Goal: Task Accomplishment & Management: Complete application form

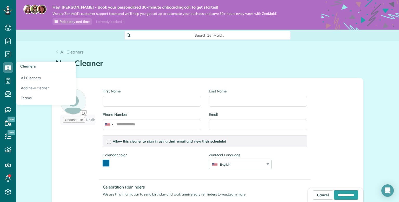
scroll to position [2, 2]
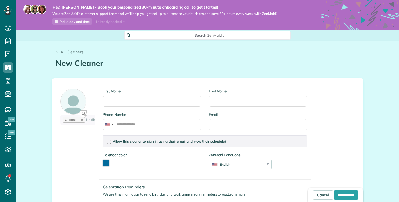
scroll to position [2, 2]
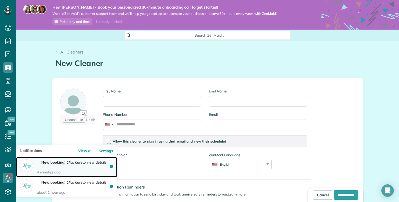
click at [62, 170] on time "4 minutes ago" at bounding box center [74, 172] width 75 height 5
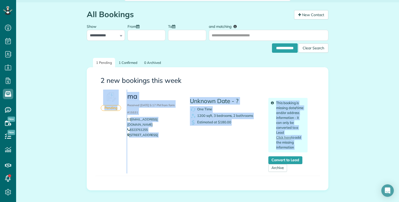
scroll to position [38, 0]
drag, startPoint x: 399, startPoint y: 109, endPoint x: 395, endPoint y: 138, distance: 29.2
click at [395, 138] on div "**********" at bounding box center [207, 116] width 383 height 227
click at [390, 138] on div "**********" at bounding box center [207, 116] width 383 height 227
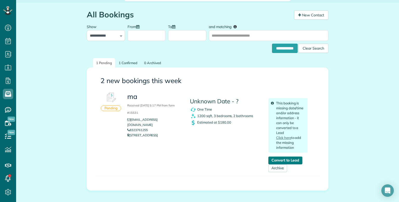
click at [276, 162] on link "Convert to Lead" at bounding box center [286, 161] width 34 height 8
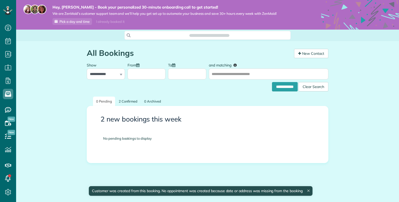
scroll to position [2, 2]
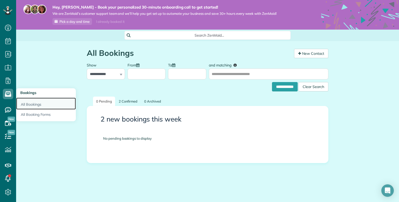
click at [30, 103] on link "All Bookings" at bounding box center [46, 104] width 60 height 12
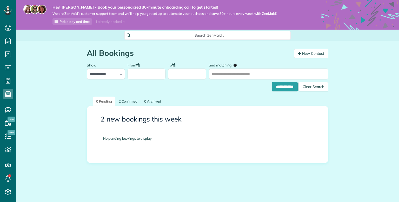
scroll to position [2, 2]
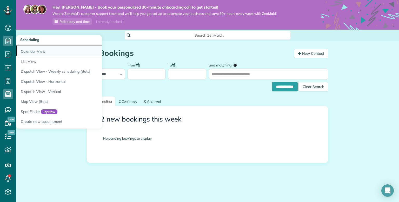
click at [25, 48] on link "Calendar View" at bounding box center [81, 51] width 130 height 12
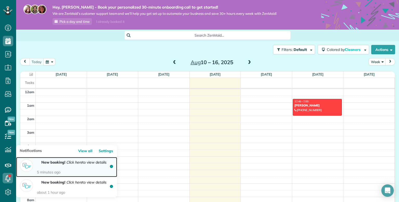
click at [44, 174] on div "New booking! Click here to view details 5 minutes ago" at bounding box center [73, 167] width 80 height 15
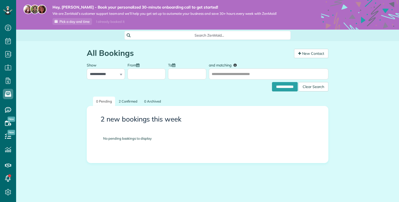
scroll to position [2, 2]
click at [116, 76] on select "**********" at bounding box center [106, 74] width 38 height 11
click at [87, 69] on select "**********" at bounding box center [106, 74] width 38 height 11
click at [125, 102] on link "2 Confirmed" at bounding box center [128, 102] width 25 height 10
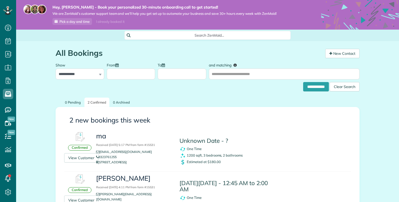
scroll to position [2, 2]
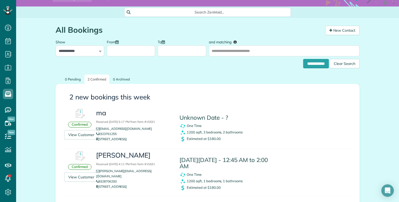
drag, startPoint x: 399, startPoint y: 55, endPoint x: 399, endPoint y: 72, distance: 17.4
click at [399, 72] on div "**********" at bounding box center [207, 134] width 383 height 232
click at [82, 134] on link "View Customer" at bounding box center [81, 134] width 34 height 9
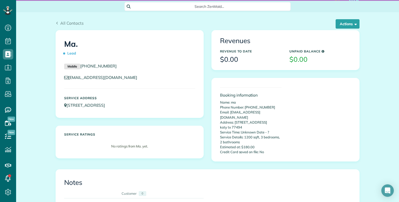
drag, startPoint x: 399, startPoint y: 74, endPoint x: 399, endPoint y: 88, distance: 13.8
click at [399, 88] on main "Hey, [PERSON_NAME] - Book your personalized 30-minute onboarding call to get st…" at bounding box center [207, 101] width 383 height 202
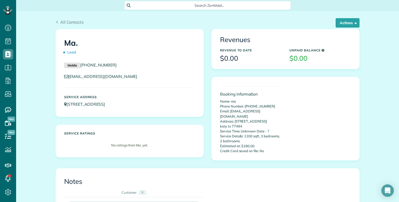
click at [356, 26] on button "Actions" at bounding box center [348, 22] width 24 height 9
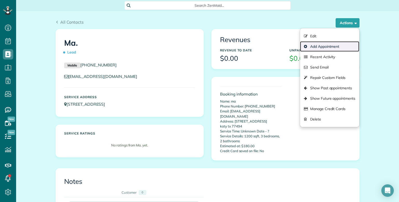
click at [335, 43] on link "Add Appointment" at bounding box center [329, 46] width 59 height 10
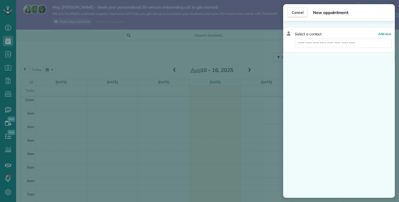
scroll to position [94, 0]
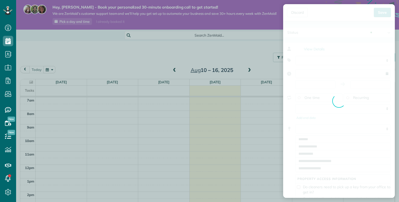
type input "**********"
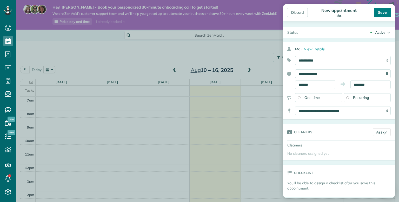
click at [377, 13] on div "Save" at bounding box center [382, 12] width 17 height 9
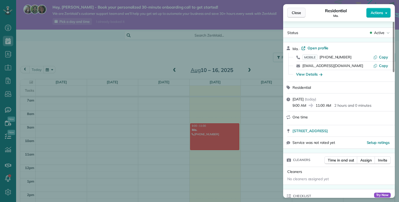
click at [296, 16] on button "Close" at bounding box center [297, 13] width 18 height 10
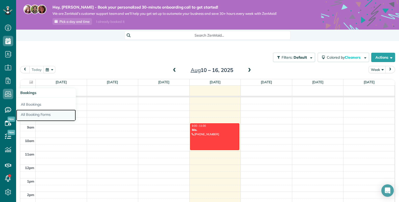
click at [33, 114] on link "All Booking Forms" at bounding box center [46, 116] width 60 height 12
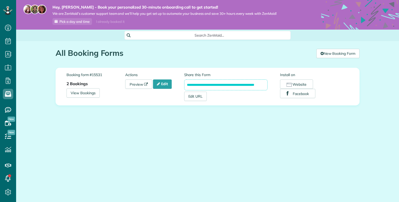
scroll to position [2, 2]
click at [164, 84] on link "Edit" at bounding box center [162, 84] width 19 height 9
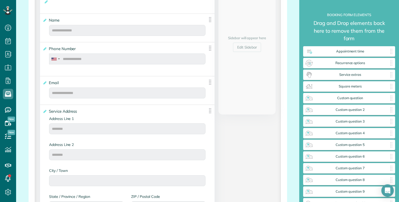
scroll to position [150, 0]
click at [347, 96] on span "Custom question" at bounding box center [351, 98] width 74 height 4
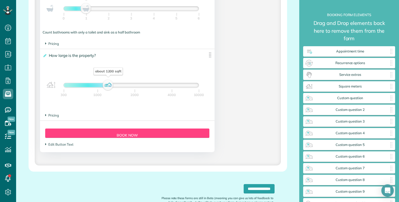
scroll to position [473, 0]
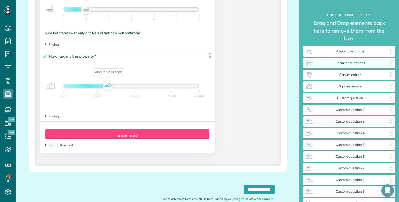
click at [64, 147] on span "Edit Button Text" at bounding box center [59, 145] width 28 height 4
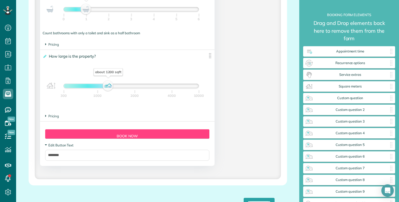
click at [45, 146] on icon at bounding box center [46, 145] width 4 height 1
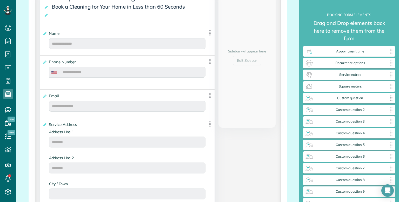
scroll to position [136, 0]
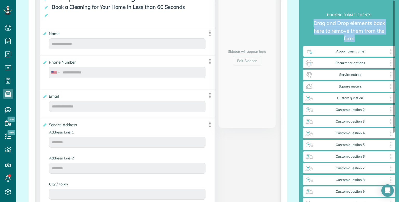
drag, startPoint x: 314, startPoint y: 22, endPoint x: 365, endPoint y: 40, distance: 54.2
click at [365, 40] on small "Drag and Drop elements back here to remove them from the form" at bounding box center [349, 32] width 92 height 27
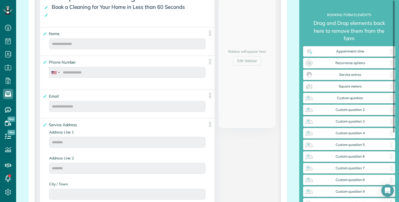
drag, startPoint x: 364, startPoint y: 40, endPoint x: 359, endPoint y: 44, distance: 6.8
click at [359, 44] on small "Drag and Drop elements back here to remove them from the form" at bounding box center [349, 32] width 92 height 27
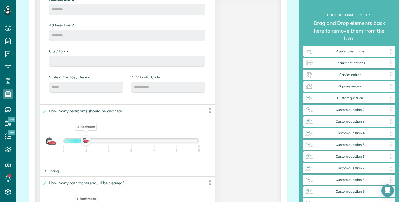
scroll to position [270, 0]
click at [211, 112] on img at bounding box center [210, 110] width 7 height 7
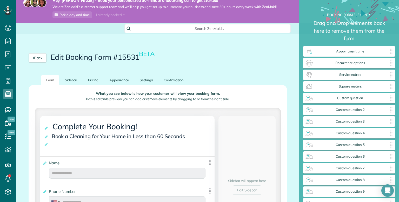
scroll to position [8, 0]
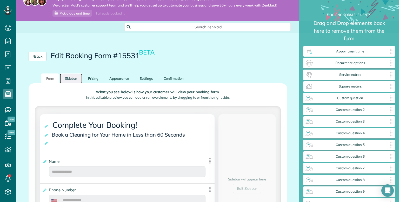
click at [67, 80] on link "Sidebar" at bounding box center [71, 79] width 23 height 10
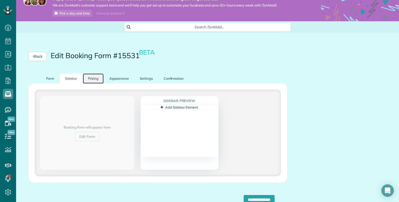
click at [92, 78] on link "Pricing" at bounding box center [93, 79] width 21 height 10
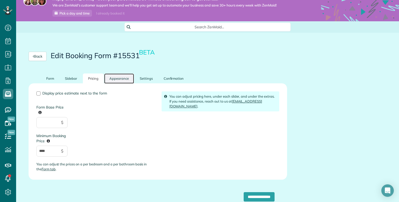
click at [117, 82] on link "Appearance" at bounding box center [119, 79] width 30 height 10
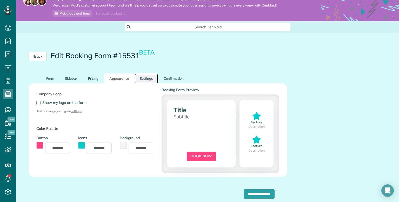
click at [147, 79] on link "Settings" at bounding box center [146, 79] width 23 height 10
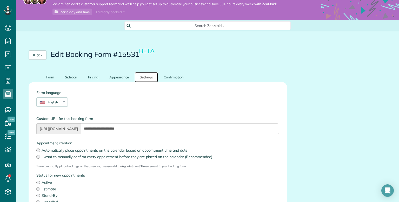
scroll to position [0, 0]
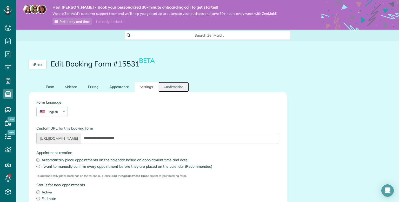
click at [171, 90] on link "Confirmation" at bounding box center [174, 87] width 31 height 10
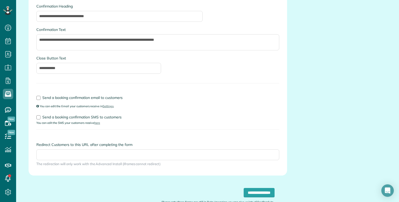
scroll to position [96, 0]
click at [37, 96] on label "Send a booking confirmation email to customers" at bounding box center [157, 98] width 243 height 4
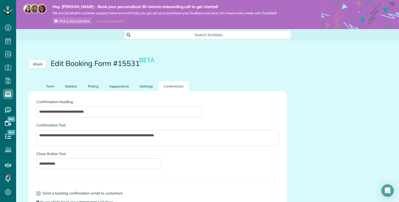
scroll to position [0, 0]
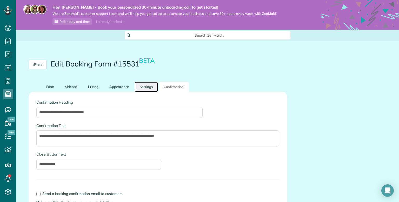
click at [139, 87] on link "Settings" at bounding box center [146, 87] width 23 height 10
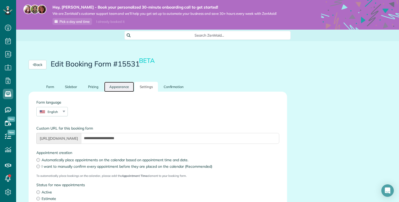
click at [129, 87] on link "Appearance" at bounding box center [119, 87] width 30 height 10
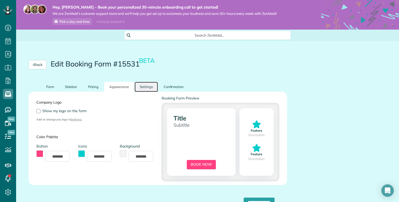
click at [149, 88] on link "Settings" at bounding box center [146, 87] width 23 height 10
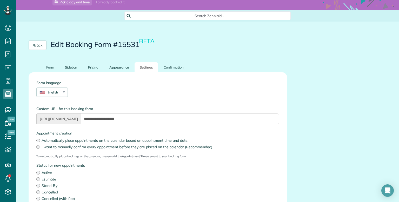
scroll to position [19, 0]
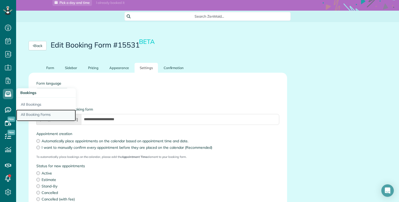
click at [53, 115] on link "All Booking Forms" at bounding box center [46, 116] width 60 height 12
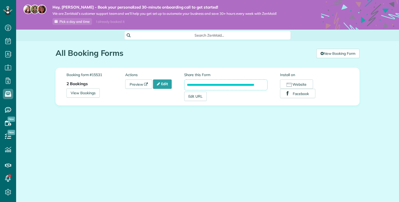
scroll to position [2, 2]
click at [319, 51] on link "New Booking Form" at bounding box center [338, 53] width 43 height 9
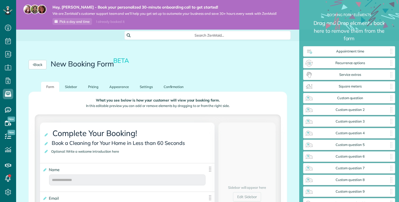
scroll to position [2, 0]
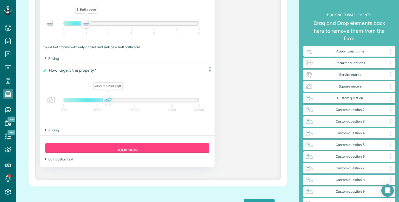
drag, startPoint x: 399, startPoint y: 48, endPoint x: 399, endPoint y: 177, distance: 129.5
click at [399, 177] on div "**********" at bounding box center [350, 101] width 100 height 202
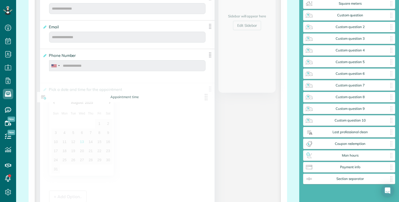
scroll to position [180, 0]
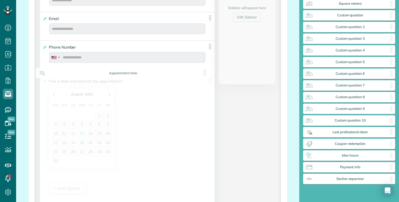
drag, startPoint x: 210, startPoint y: 81, endPoint x: 206, endPoint y: 76, distance: 6.3
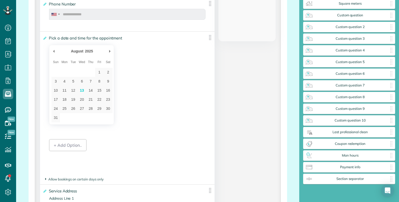
scroll to position [223, 0]
click at [71, 141] on div "+ Add Option.." at bounding box center [67, 145] width 37 height 12
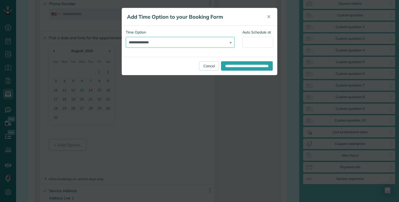
click at [189, 44] on select "**********" at bounding box center [180, 42] width 109 height 11
click at [212, 34] on label "Time Option" at bounding box center [180, 32] width 109 height 5
click at [212, 37] on select "**********" at bounding box center [180, 42] width 109 height 11
click at [222, 44] on select "**********" at bounding box center [180, 42] width 109 height 11
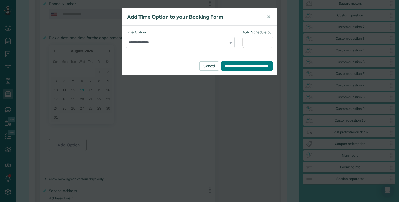
click at [234, 63] on input "**********" at bounding box center [247, 65] width 52 height 9
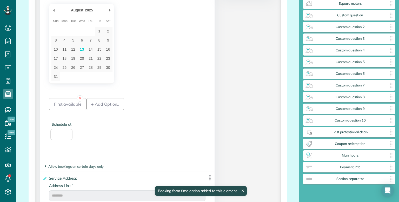
scroll to position [265, 0]
click at [72, 106] on div "First available" at bounding box center [67, 104] width 37 height 12
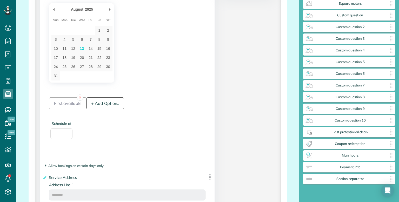
click at [98, 107] on div "+ Add Option.." at bounding box center [105, 104] width 37 height 12
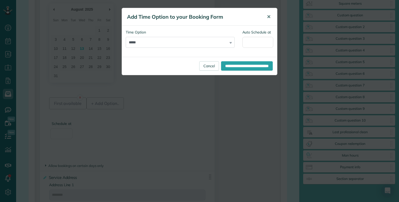
click at [270, 19] on span "✕" at bounding box center [269, 17] width 4 height 6
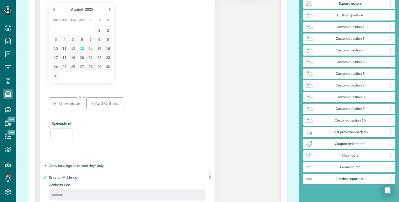
click at [79, 99] on link "✕" at bounding box center [80, 98] width 6 height 6
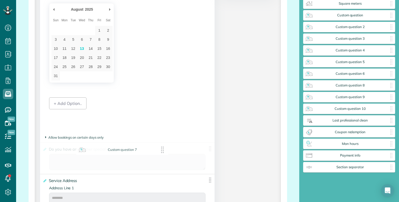
drag, startPoint x: 343, startPoint y: 87, endPoint x: 112, endPoint y: 155, distance: 240.3
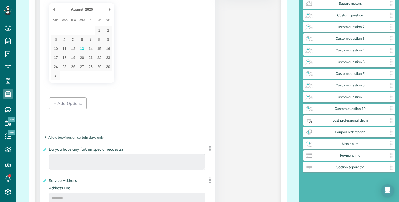
click at [119, 150] on span "Do you have any further special requests?" at bounding box center [87, 150] width 79 height 8
click at [0, 0] on input "**********" at bounding box center [0, 0] width 0 height 0
click at [119, 150] on span "Do you have any further special requests?" at bounding box center [87, 150] width 79 height 8
click at [0, 0] on input "**********" at bounding box center [0, 0] width 0 height 0
click at [140, 150] on label "**********" at bounding box center [124, 149] width 162 height 5
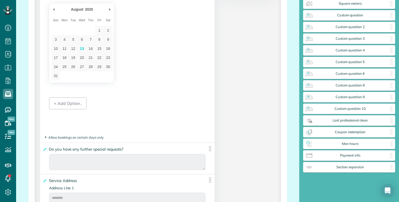
click at [0, 0] on input "**********" at bounding box center [0, 0] width 0 height 0
click at [45, 151] on icon at bounding box center [45, 150] width 4 height 4
click at [0, 0] on input "**********" at bounding box center [0, 0] width 0 height 0
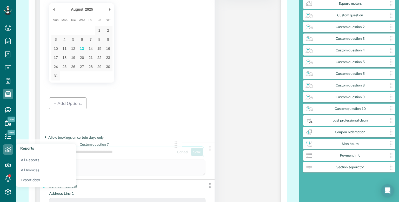
drag, startPoint x: 137, startPoint y: 152, endPoint x: 0, endPoint y: 146, distance: 136.6
click at [0, 146] on div "Dashboard Scheduling Calendar View List View Dispatch View - Weekly scheduling …" at bounding box center [199, 101] width 399 height 202
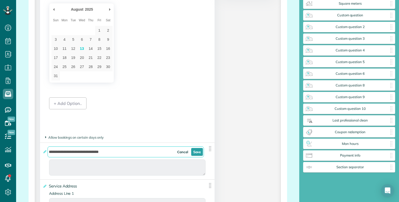
type input "**********"
